Goal: Task Accomplishment & Management: Manage account settings

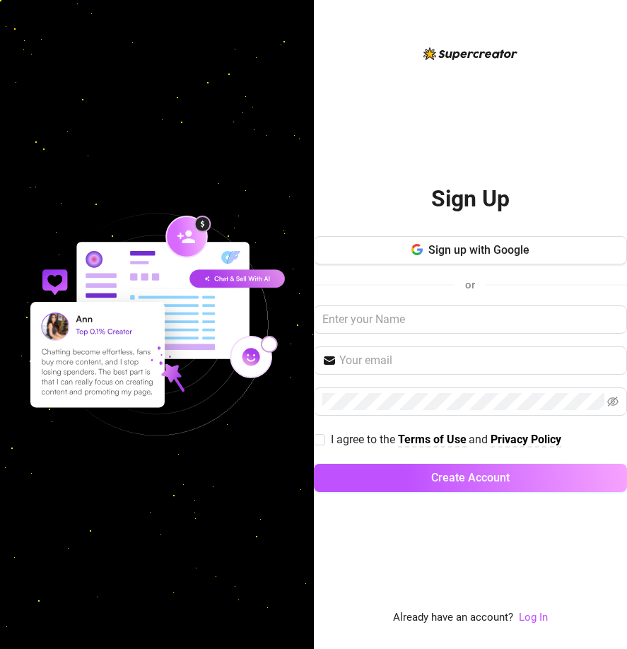
click at [435, 103] on div "Sign Up Sign up with Google or I agree to the Terms of Use and Privacy Policy C…" at bounding box center [471, 335] width 314 height 581
click at [450, 322] on input "text" at bounding box center [471, 319] width 314 height 28
click at [537, 621] on link "Log In" at bounding box center [533, 617] width 29 height 13
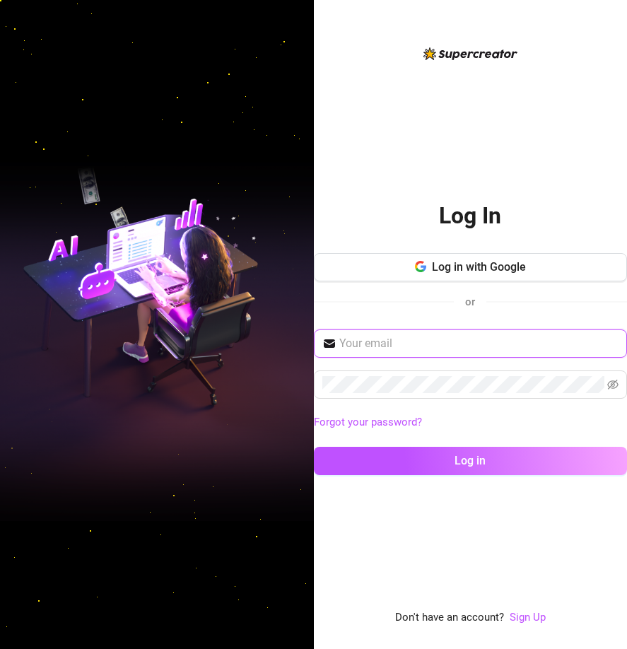
click at [453, 346] on input "text" at bounding box center [479, 343] width 280 height 17
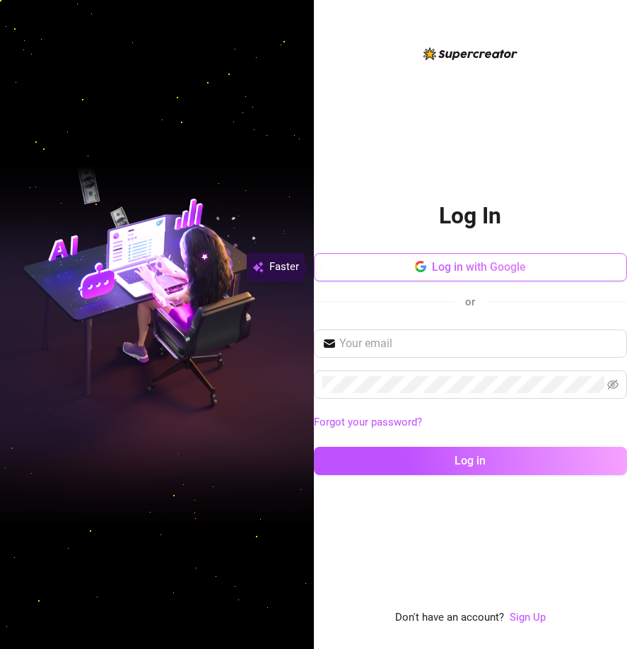
click at [478, 258] on button "Log in with Google" at bounding box center [471, 267] width 314 height 28
